Goal: Navigation & Orientation: Find specific page/section

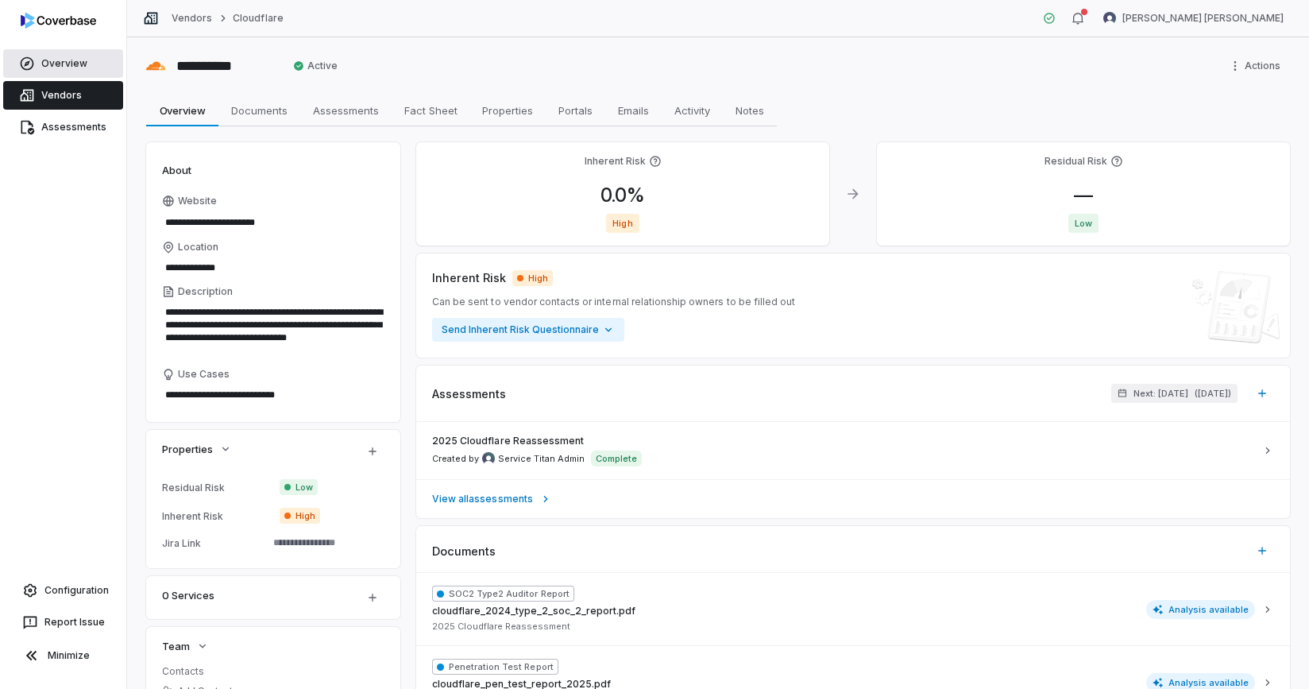
click at [95, 64] on link "Overview" at bounding box center [63, 63] width 120 height 29
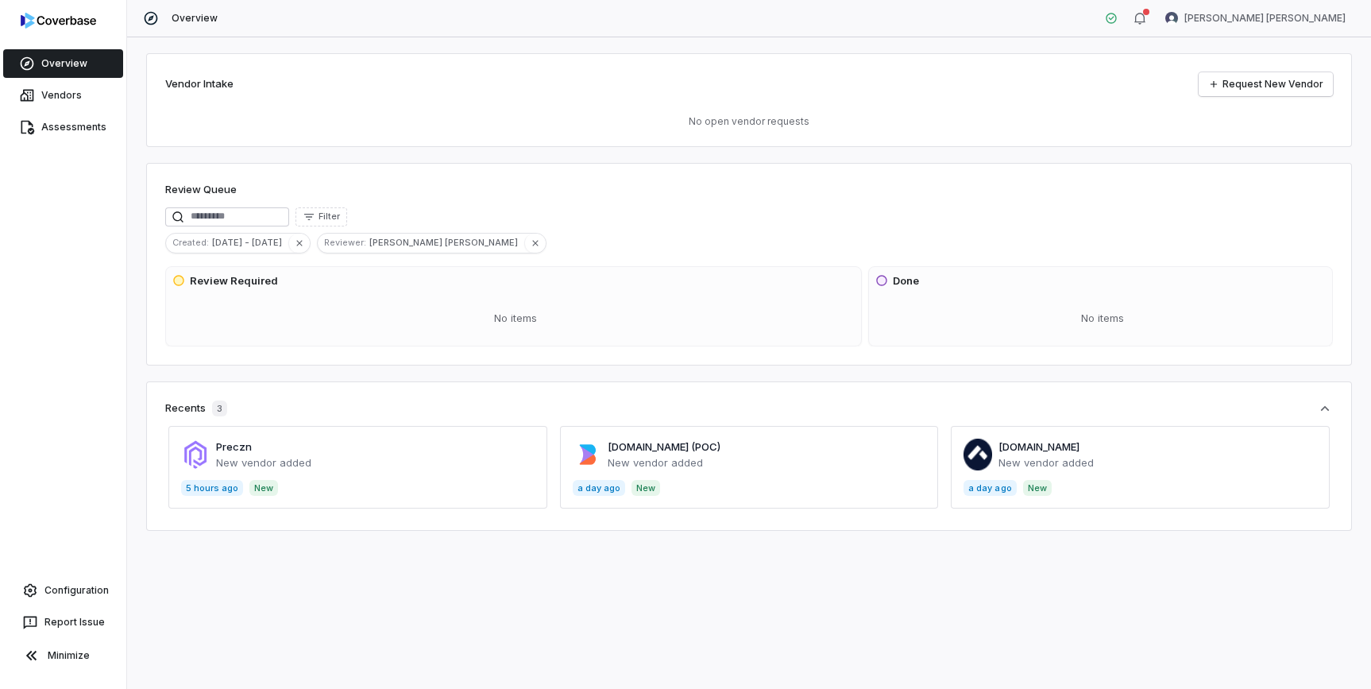
click at [744, 459] on span at bounding box center [749, 467] width 379 height 83
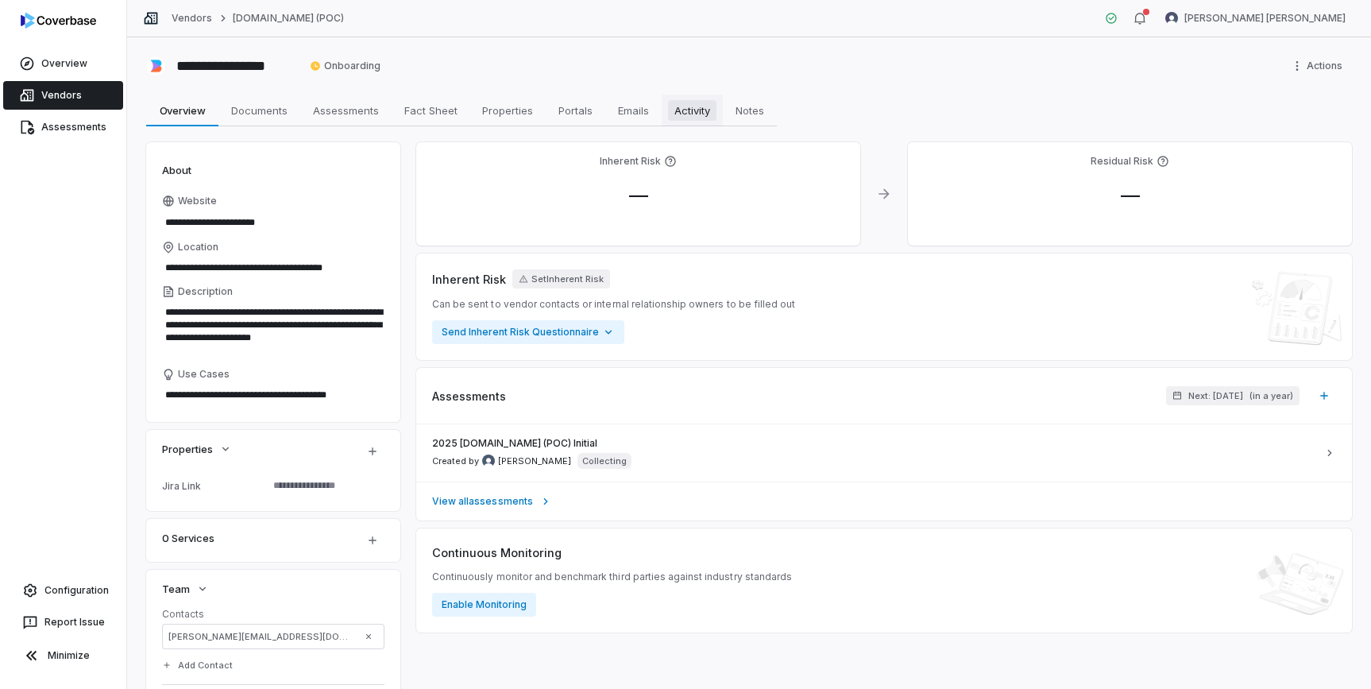
click at [690, 102] on span "Activity" at bounding box center [692, 110] width 48 height 21
type textarea "*"
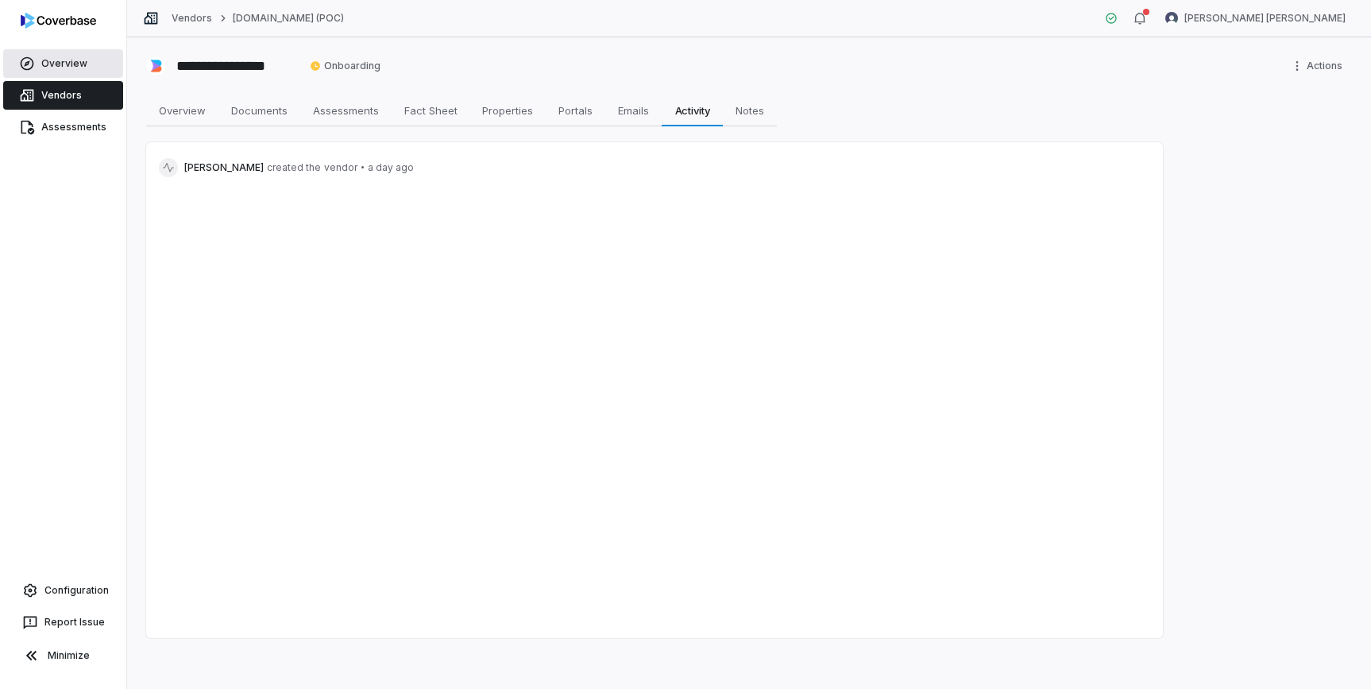
click at [57, 61] on span "Overview" at bounding box center [64, 63] width 46 height 13
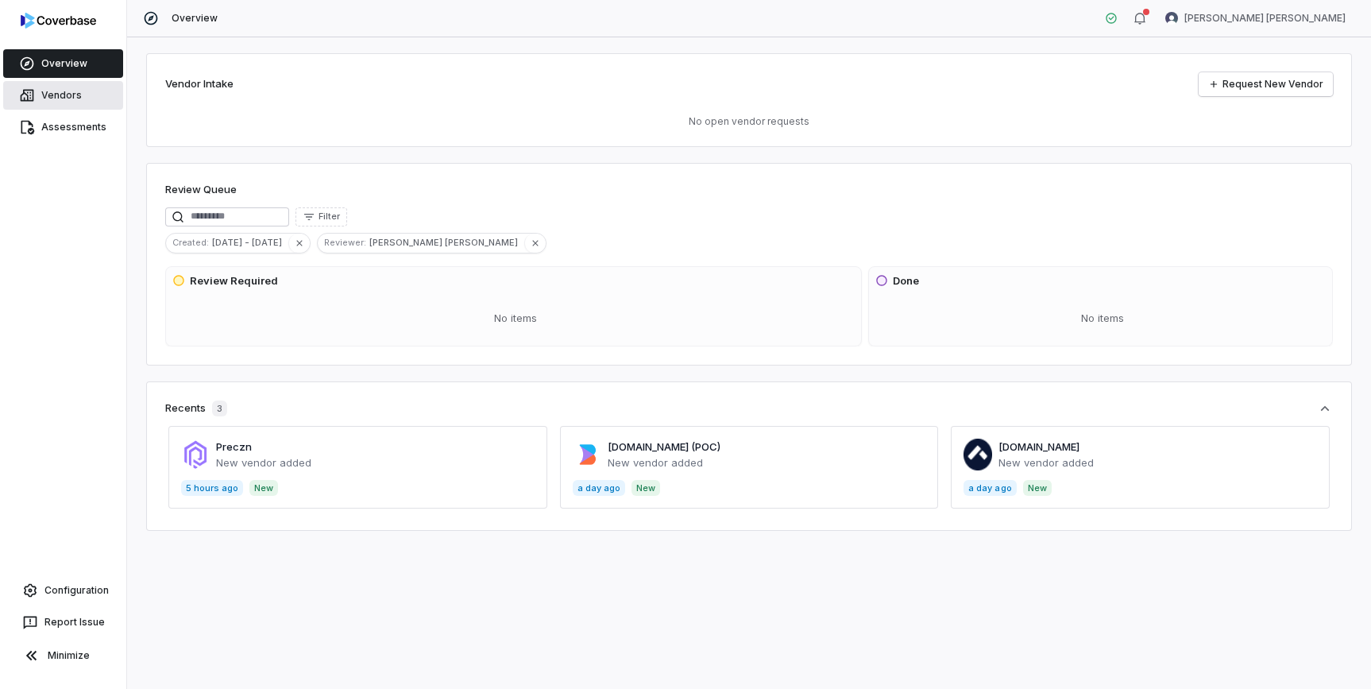
click at [70, 97] on span "Vendors" at bounding box center [61, 95] width 41 height 13
